Goal: Feedback & Contribution: Leave review/rating

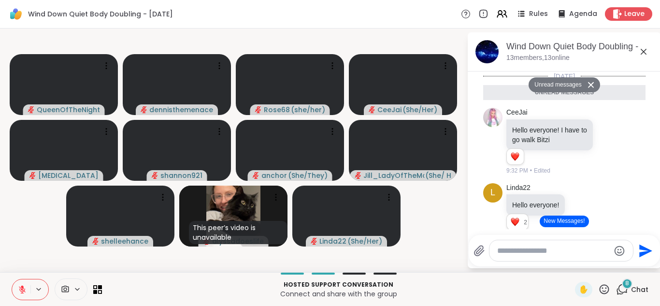
scroll to position [1659, 0]
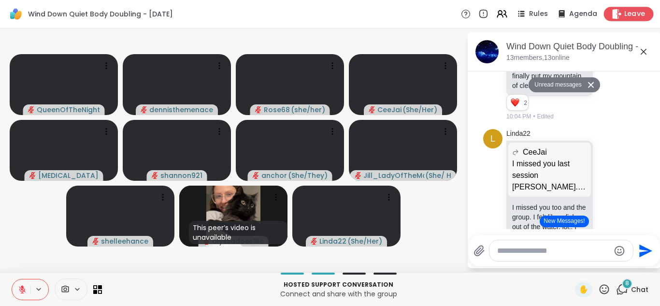
click at [635, 11] on span "Leave" at bounding box center [634, 14] width 21 height 10
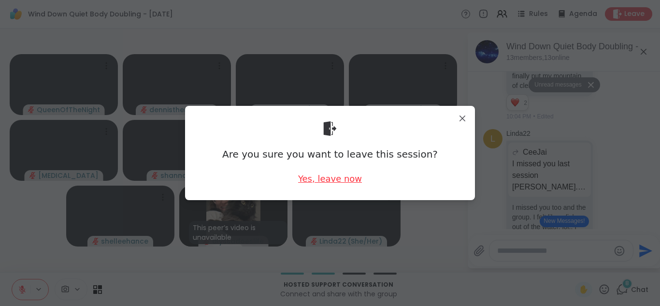
click at [326, 180] on div "Yes, leave now" at bounding box center [330, 178] width 64 height 12
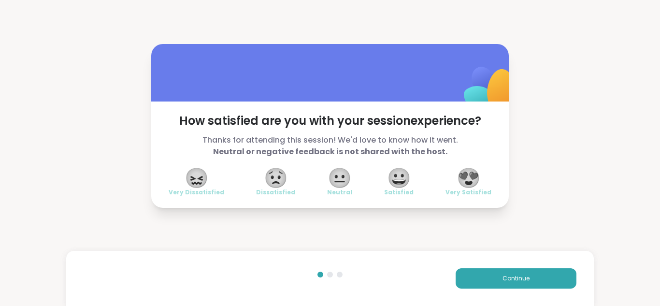
click at [475, 184] on span "😍" at bounding box center [468, 177] width 24 height 17
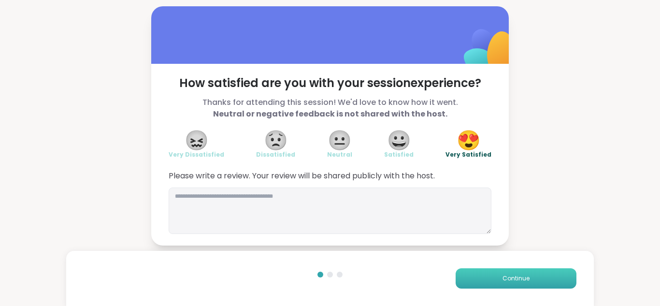
click at [519, 279] on span "Continue" at bounding box center [515, 278] width 27 height 9
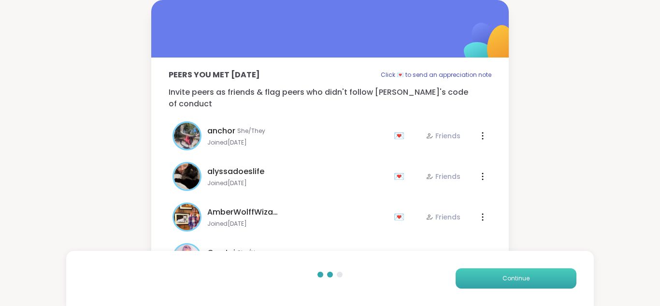
click at [519, 279] on span "Continue" at bounding box center [515, 278] width 27 height 9
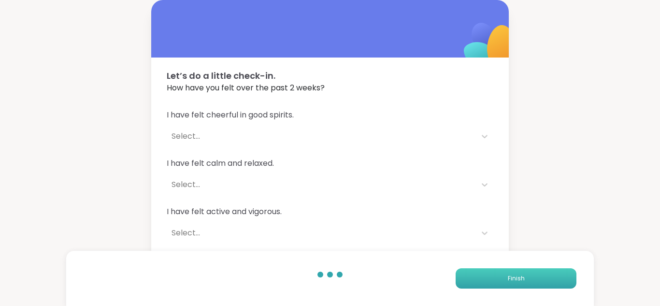
click at [518, 280] on span "Finish" at bounding box center [516, 278] width 17 height 9
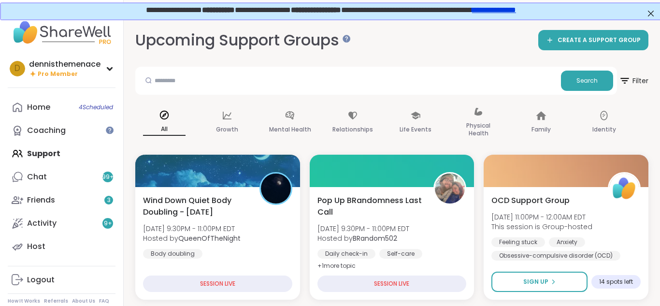
scroll to position [0, 2]
